Goal: Find specific page/section: Find specific page/section

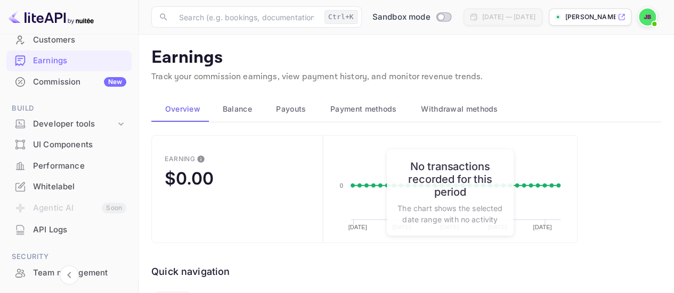
click at [82, 182] on div "Whitelabel" at bounding box center [79, 187] width 93 height 12
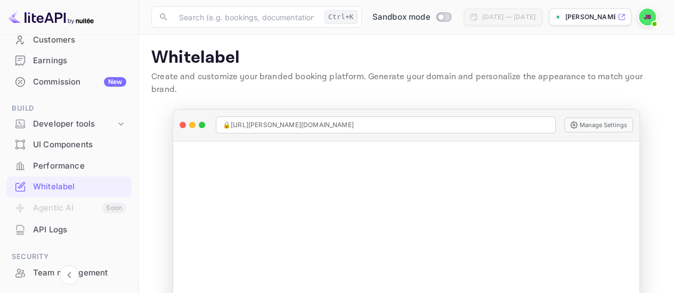
click at [598, 18] on p "[PERSON_NAME]-tdgkc.nui..." at bounding box center [590, 17] width 50 height 10
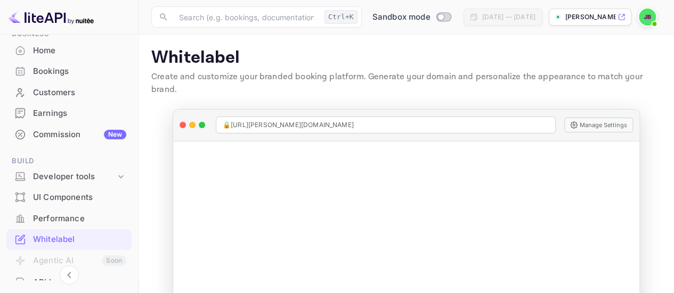
scroll to position [53, 0]
click at [36, 179] on div "Developer tools" at bounding box center [74, 177] width 83 height 12
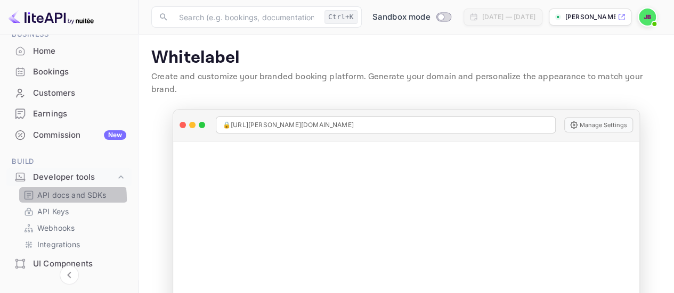
click at [52, 199] on p "API docs and SDKs" at bounding box center [71, 195] width 69 height 11
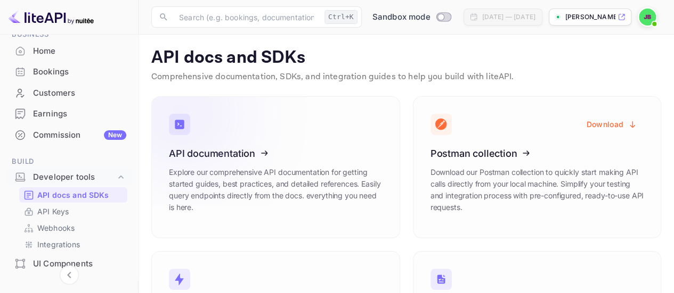
click at [304, 151] on icon at bounding box center [235, 152] width 166 height 110
